Goal: Task Accomplishment & Management: Manage account settings

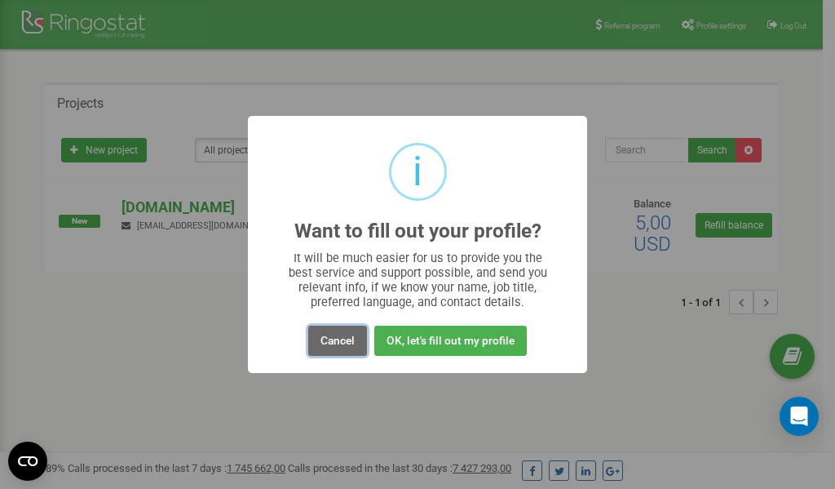
click at [335, 337] on button "Cancel" at bounding box center [337, 341] width 59 height 30
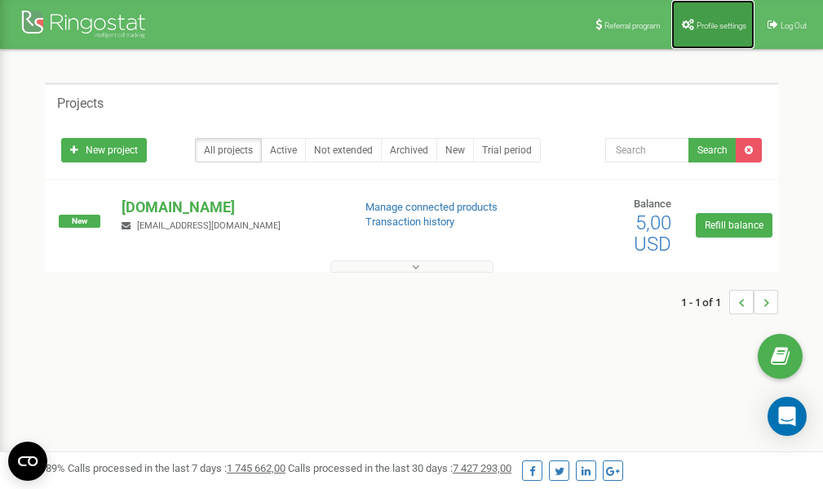
click at [716, 21] on span "Profile settings" at bounding box center [722, 25] width 50 height 9
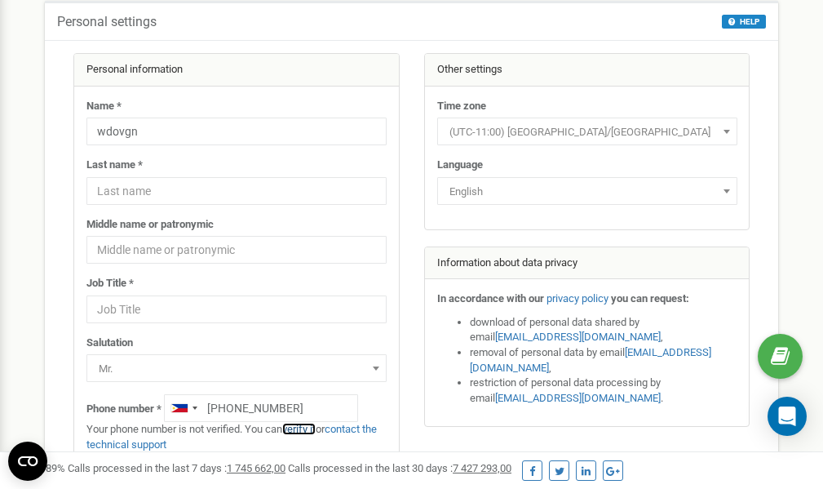
click at [308, 428] on link "verify it" at bounding box center [298, 429] width 33 height 12
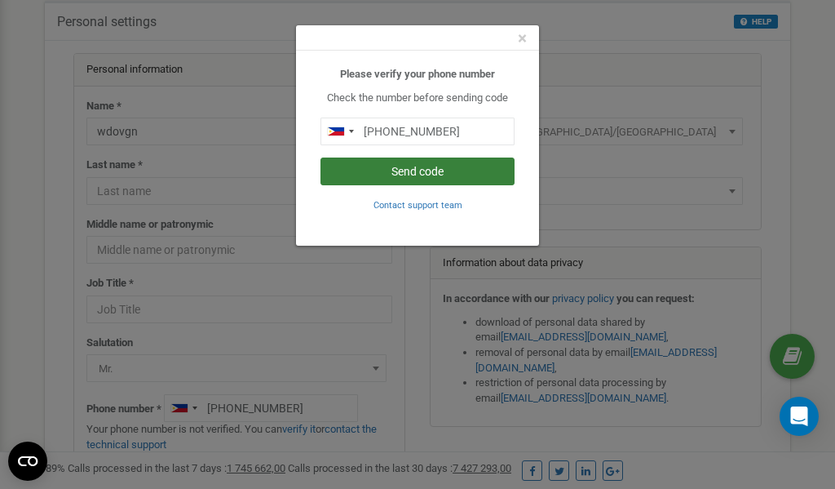
click at [401, 171] on button "Send code" at bounding box center [418, 171] width 194 height 28
